Goal: Find specific page/section: Find specific page/section

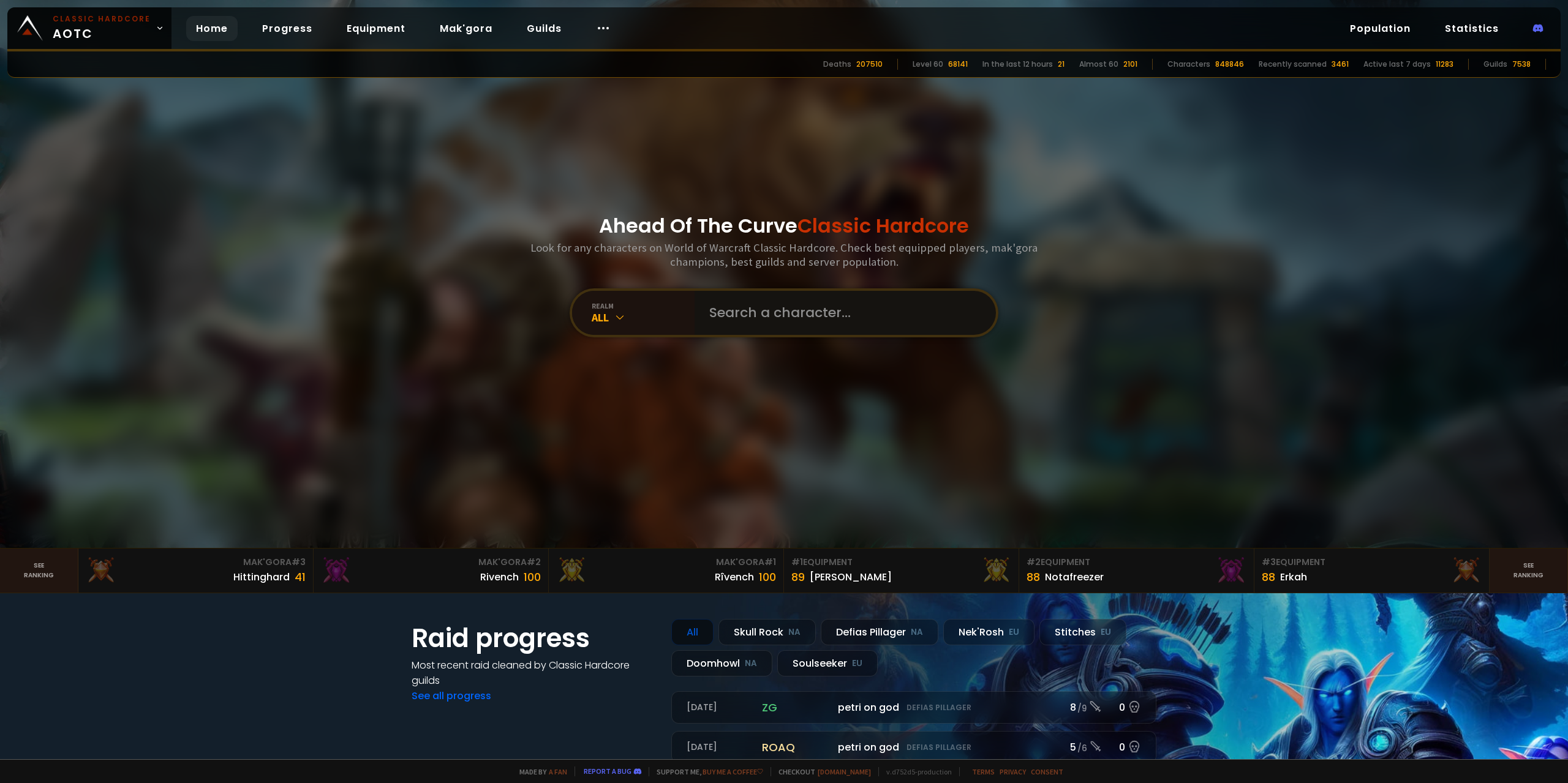
click at [724, 314] on input "text" at bounding box center [841, 313] width 280 height 44
type input "badgery"
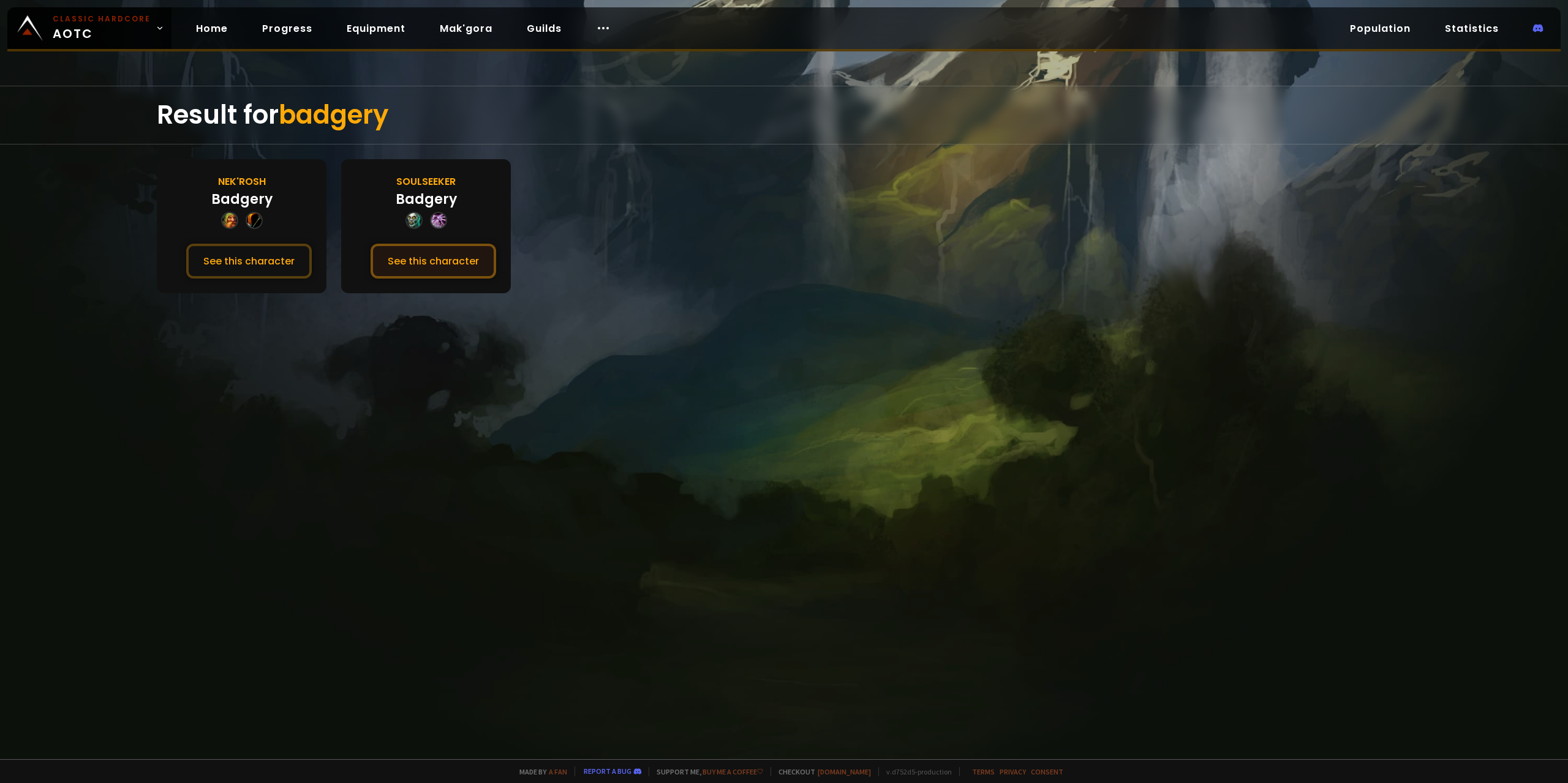
click at [424, 249] on button "See this character" at bounding box center [433, 261] width 126 height 35
